Goal: Transaction & Acquisition: Subscribe to service/newsletter

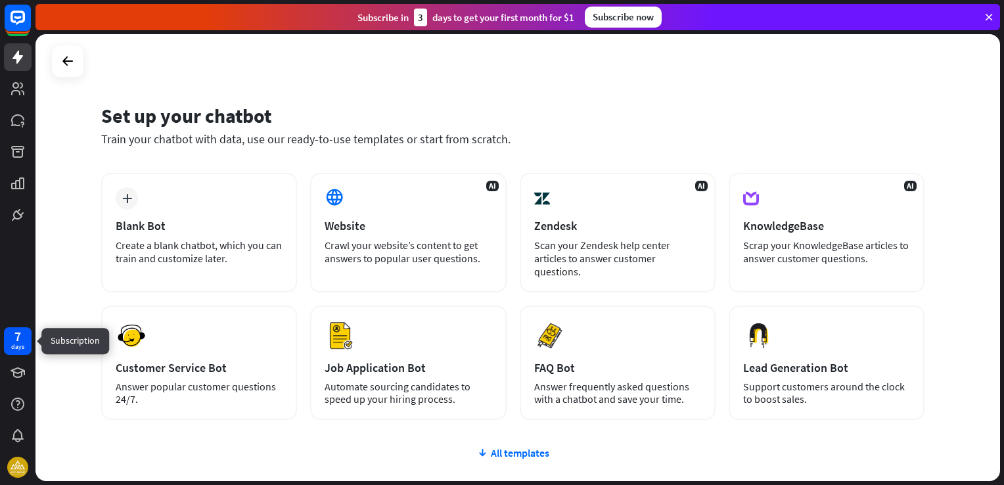
click at [16, 335] on div "7" at bounding box center [17, 336] width 7 height 12
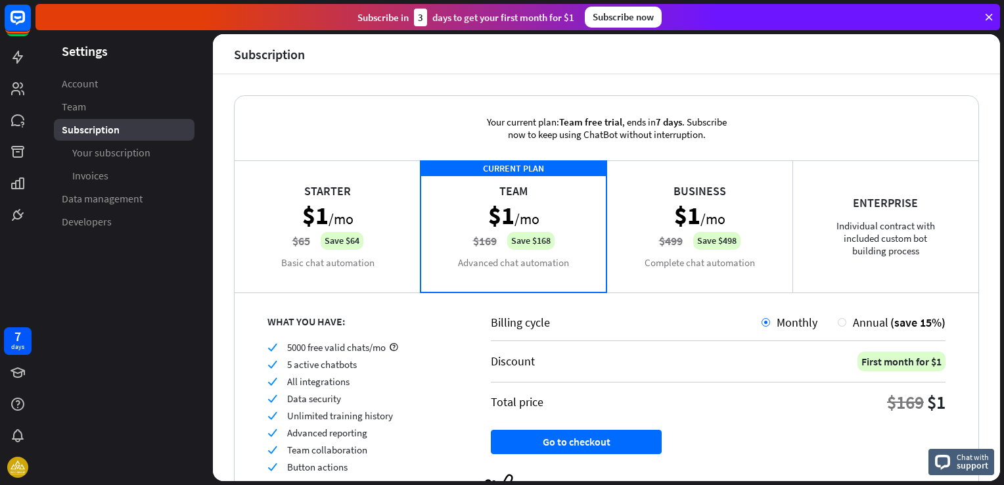
click at [344, 212] on div "Starter $1 /mo $65 Save $64 Basic chat automation" at bounding box center [328, 225] width 186 height 131
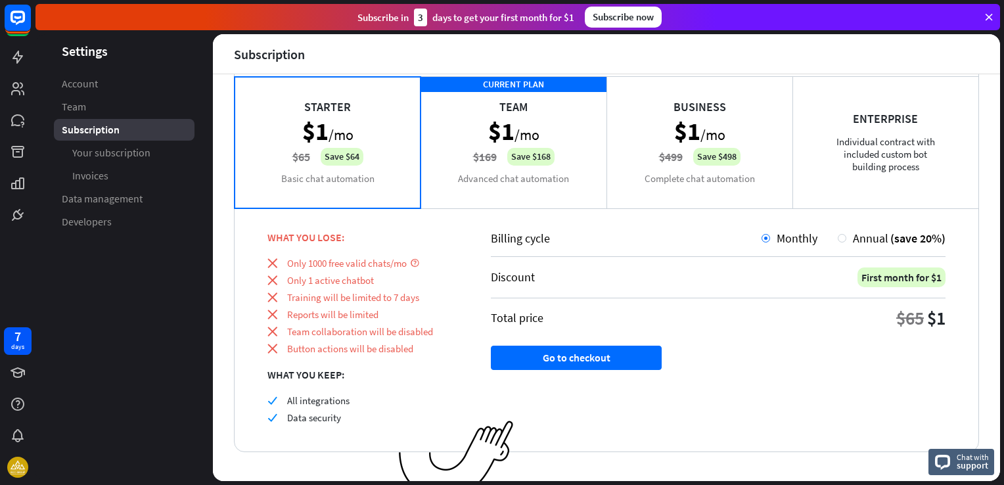
scroll to position [100, 0]
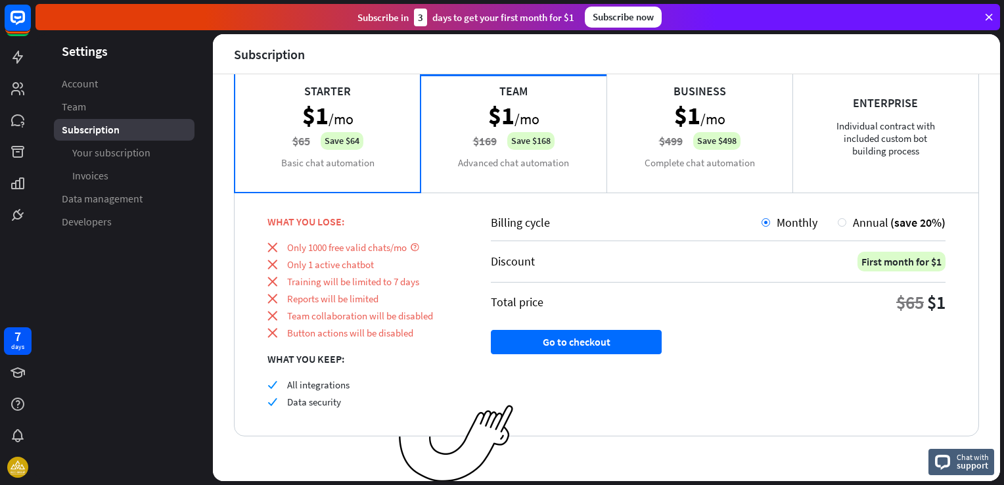
click at [343, 148] on div "Starter $1 /mo $65 Save $64 Basic chat automation" at bounding box center [328, 125] width 186 height 131
click at [480, 148] on div "CURRENT PLAN Team $1 /mo $169 Save $168 Advanced chat automation" at bounding box center [513, 125] width 186 height 131
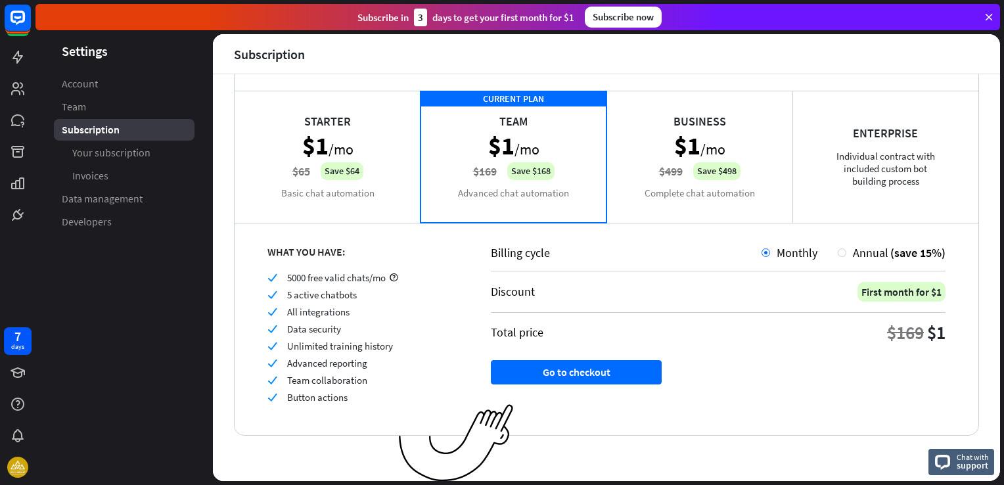
click at [320, 166] on div "Starter $1 /mo $65 Save $64 Basic chat automation" at bounding box center [328, 156] width 186 height 131
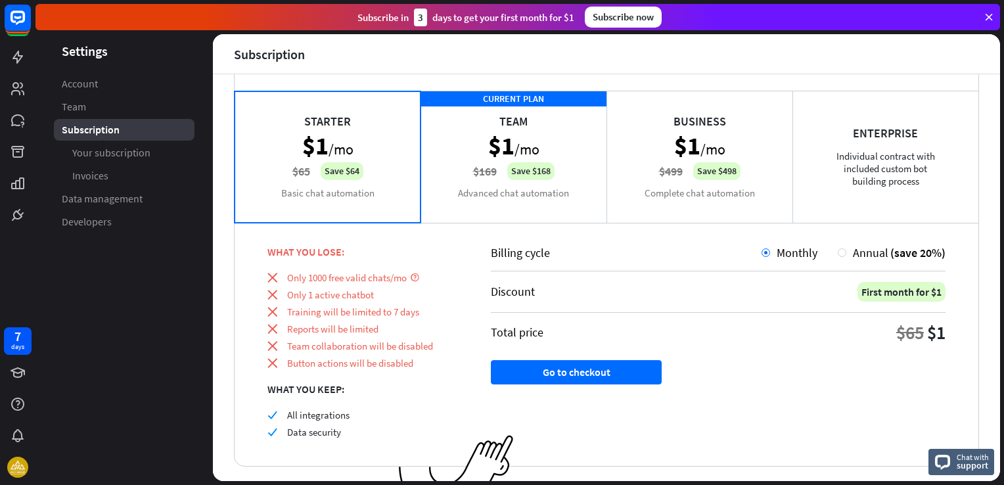
scroll to position [100, 0]
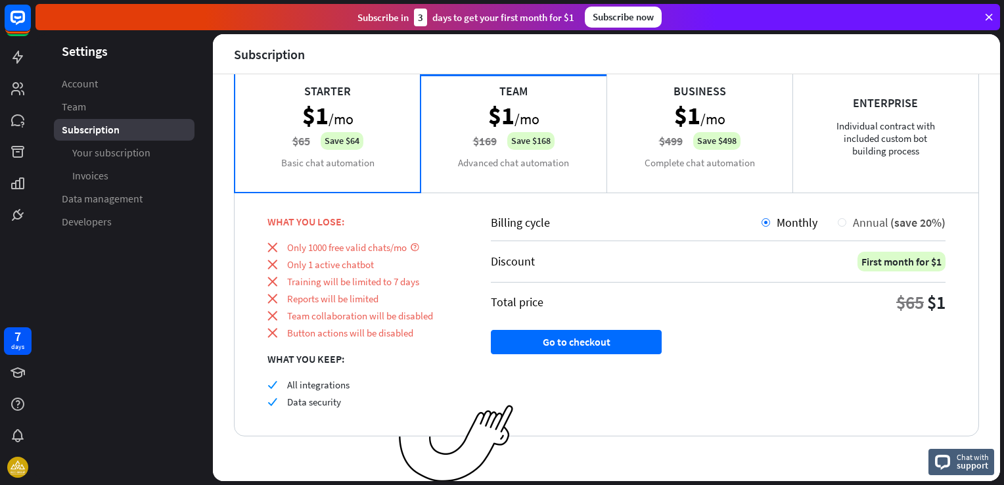
click at [846, 225] on div "Annual (save 20%)" at bounding box center [895, 222] width 99 height 15
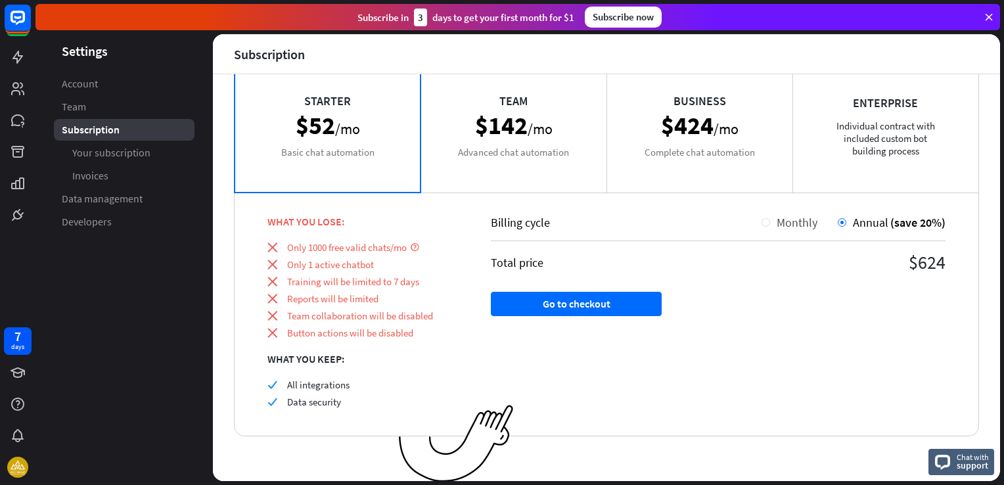
click at [761, 219] on div at bounding box center [765, 222] width 9 height 9
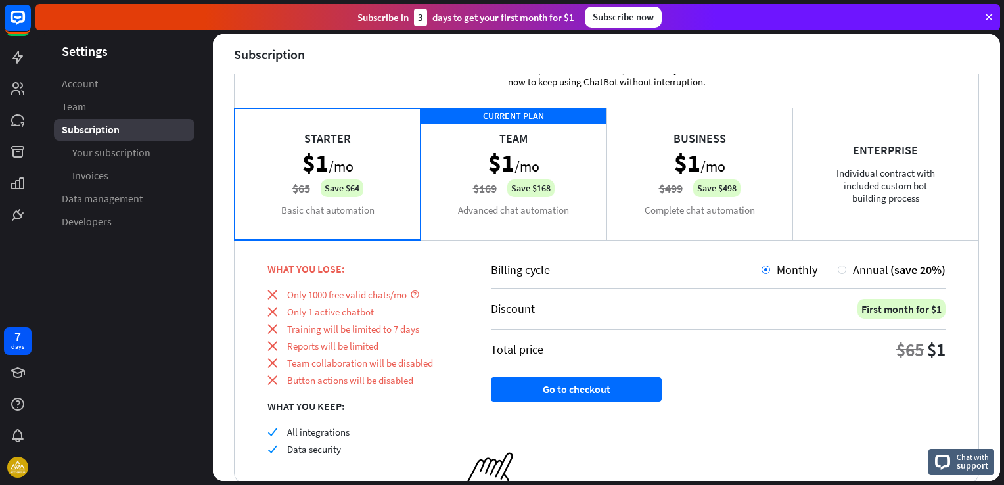
scroll to position [0, 0]
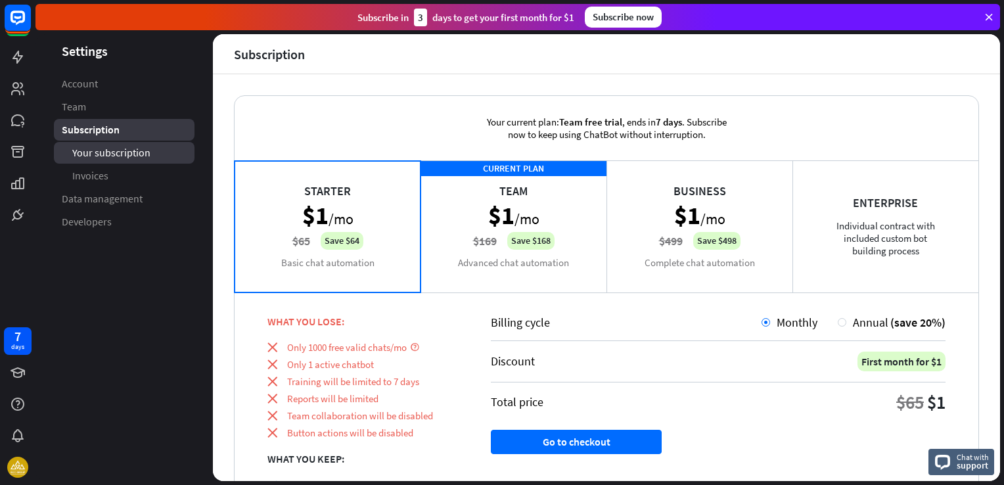
click at [87, 158] on span "Your subscription" at bounding box center [111, 153] width 78 height 14
click at [386, 244] on div "Starter $1 /mo $65 Save $64 Basic chat automation" at bounding box center [328, 225] width 186 height 131
click at [987, 17] on icon at bounding box center [989, 17] width 12 height 12
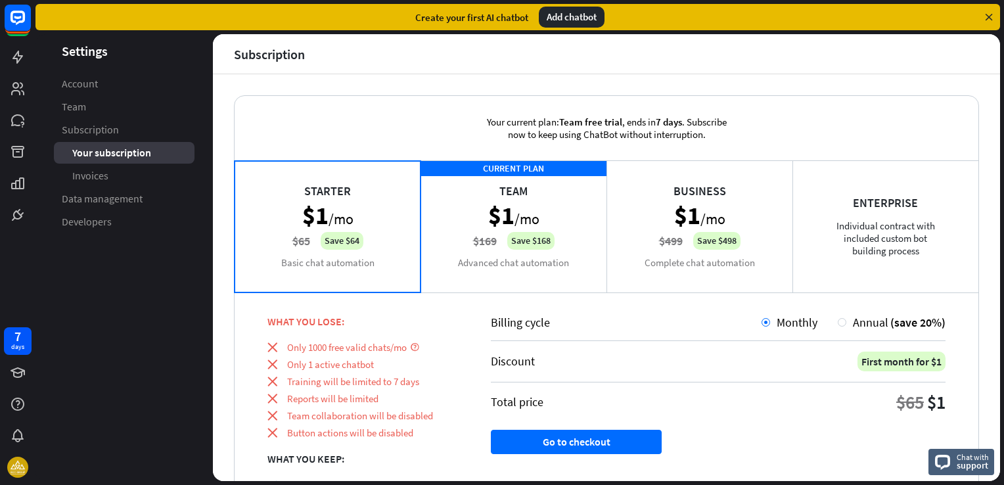
click at [992, 20] on icon at bounding box center [989, 17] width 12 height 12
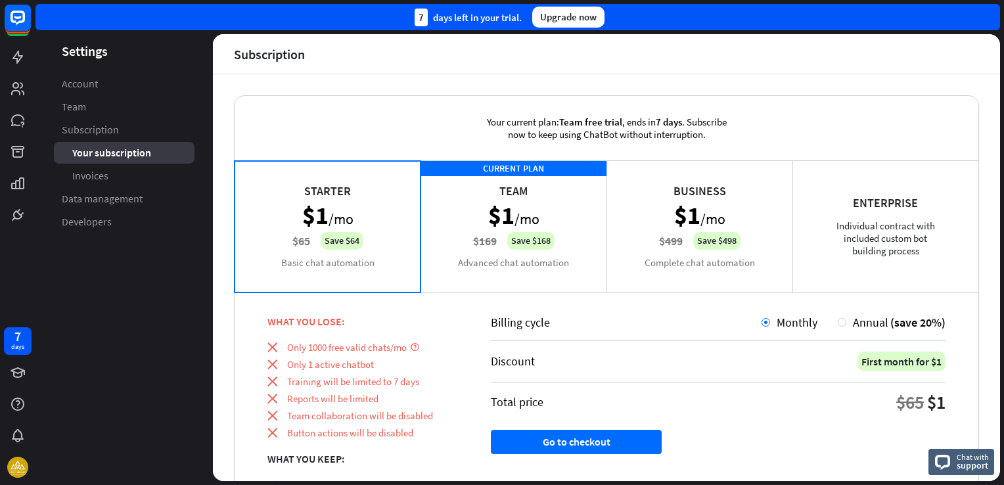
click at [992, 20] on div "7 days left in your trial. Upgrade now" at bounding box center [517, 17] width 964 height 26
click at [16, 49] on icon at bounding box center [18, 57] width 16 height 16
